Goal: Check status: Check status

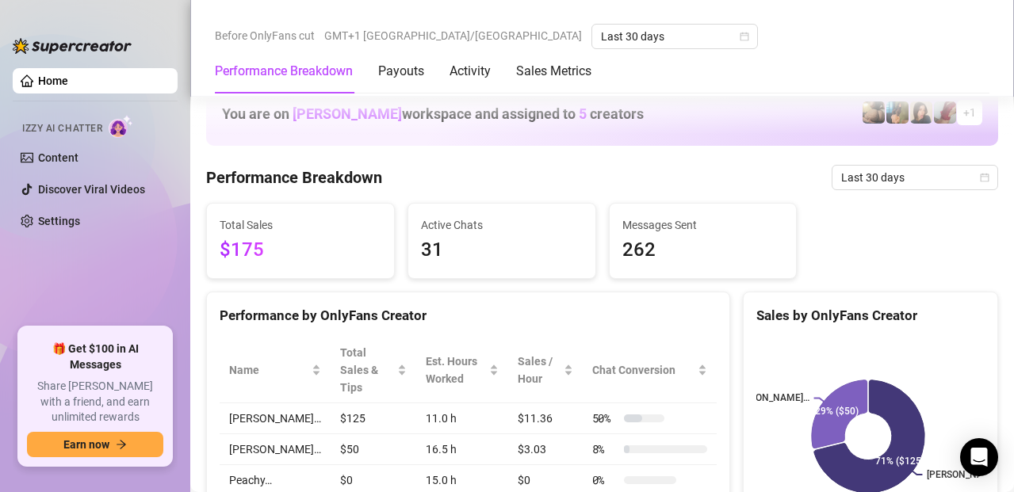
scroll to position [365, 0]
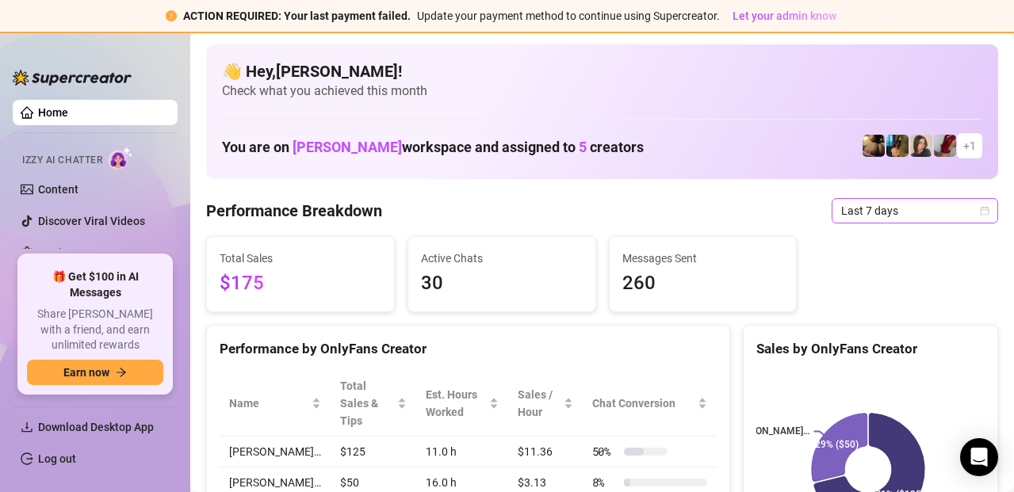
click at [899, 218] on span "Last 7 days" at bounding box center [914, 211] width 147 height 24
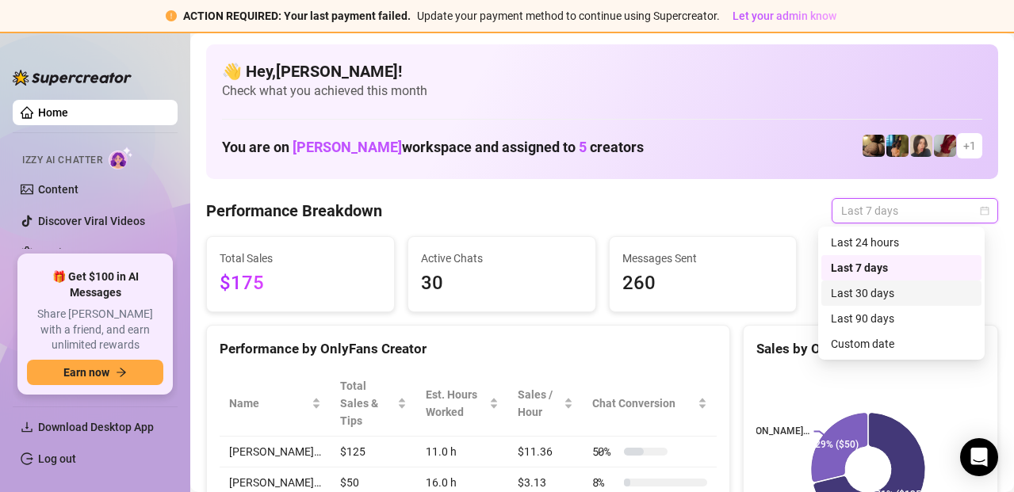
click at [877, 286] on div "Last 30 days" at bounding box center [901, 293] width 141 height 17
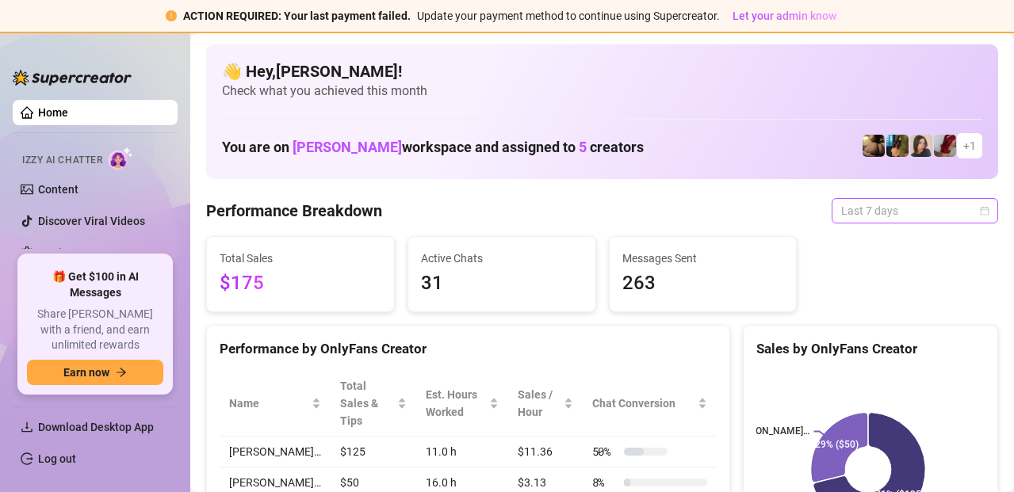
click at [892, 200] on span "Last 7 days" at bounding box center [914, 211] width 147 height 24
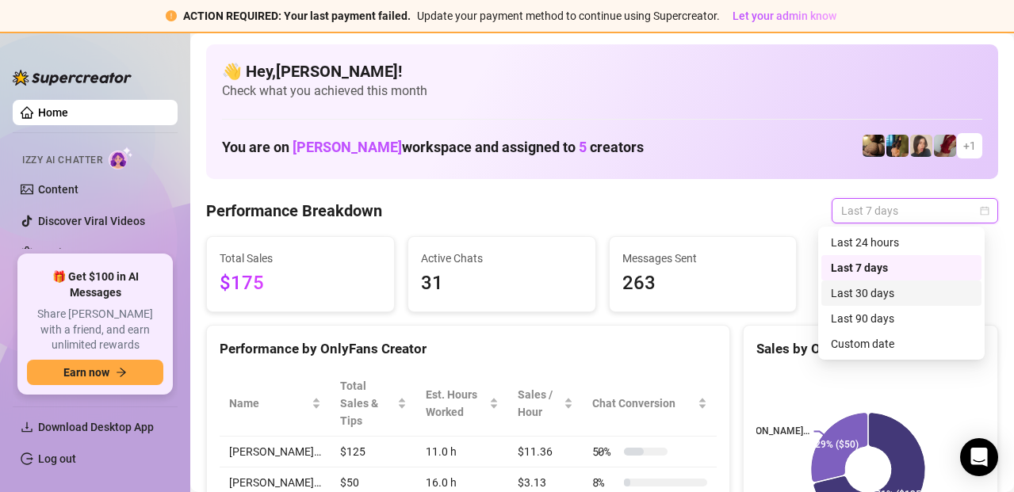
drag, startPoint x: 876, startPoint y: 236, endPoint x: 861, endPoint y: 303, distance: 68.3
click at [861, 303] on div "Last 24 hours Last 7 days Last 30 days Last 90 days Custom date" at bounding box center [901, 293] width 160 height 127
click at [859, 291] on div "Last 30 days" at bounding box center [901, 293] width 141 height 17
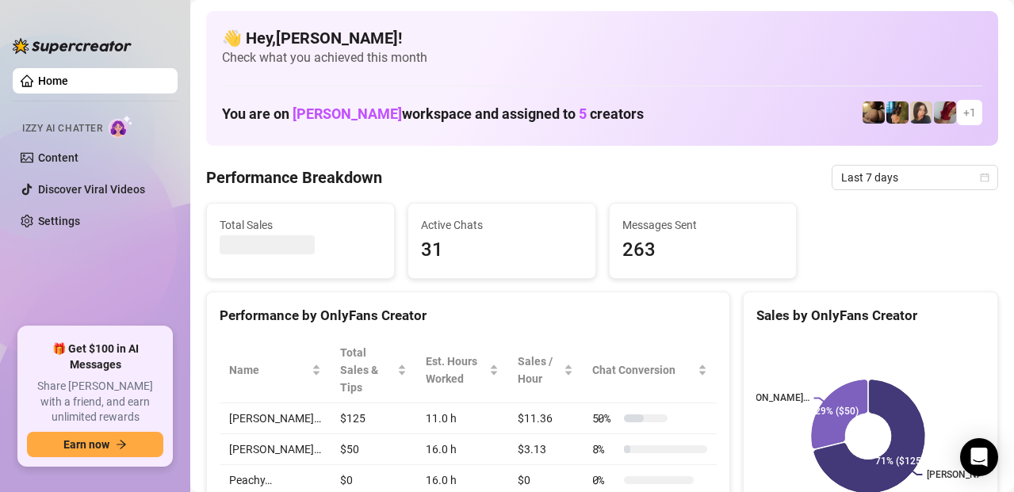
click at [896, 203] on div "Total Sales Active Chats 31 Messages Sent 263" at bounding box center [602, 241] width 804 height 76
click at [888, 180] on span "Last 7 days" at bounding box center [914, 178] width 147 height 24
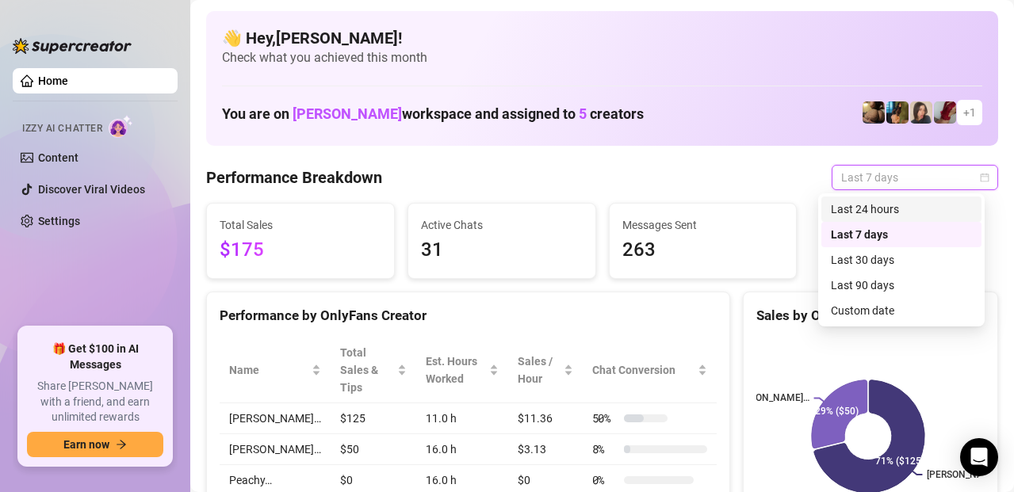
click at [864, 208] on div "Last 24 hours" at bounding box center [901, 209] width 141 height 17
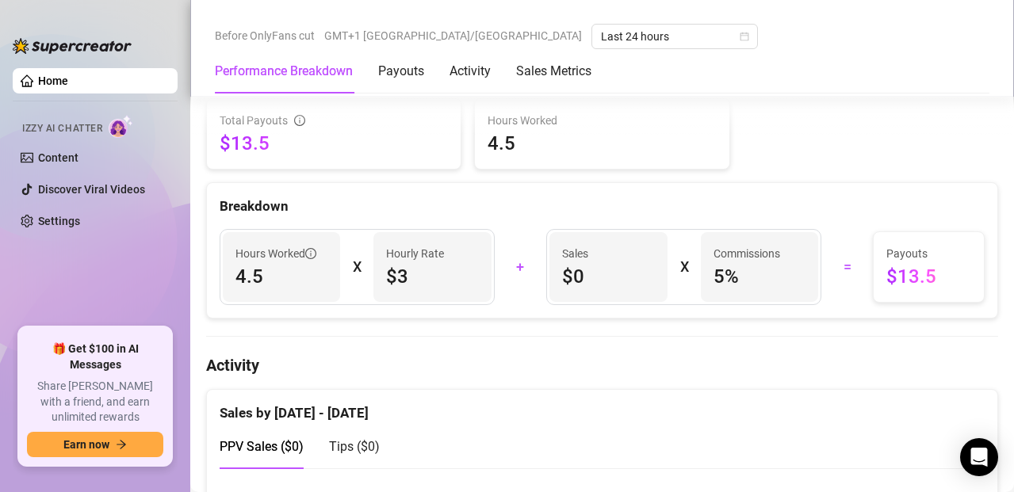
scroll to position [529, 0]
